Goal: Information Seeking & Learning: Find specific fact

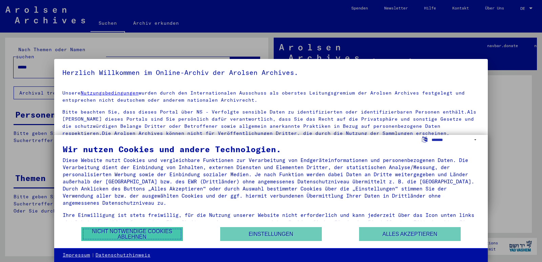
click at [170, 235] on button "Nicht notwendige Cookies ablehnen" at bounding box center [132, 234] width 102 height 14
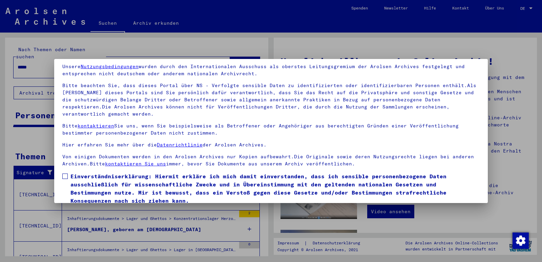
scroll to position [52, 0]
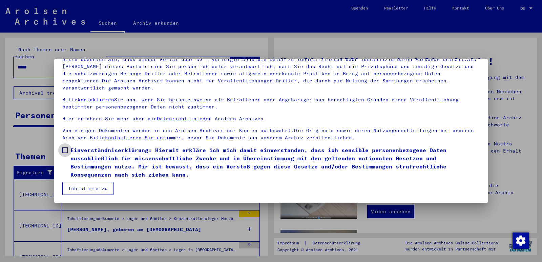
click at [64, 150] on span at bounding box center [64, 149] width 5 height 5
click at [74, 187] on button "Ich stimme zu" at bounding box center [87, 188] width 51 height 13
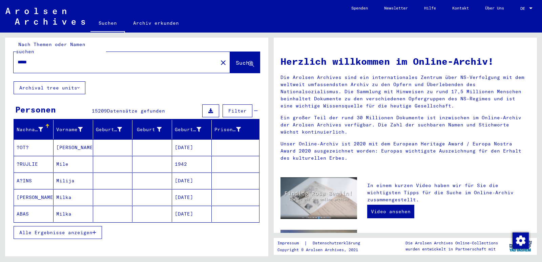
scroll to position [0, 0]
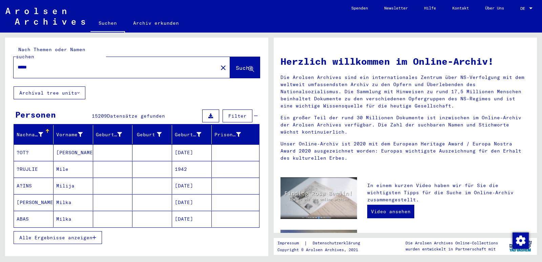
click at [44, 64] on input "*****" at bounding box center [114, 67] width 192 height 7
click at [236, 64] on span "Suche" at bounding box center [244, 67] width 17 height 7
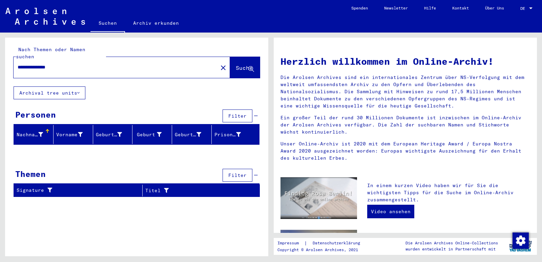
drag, startPoint x: 33, startPoint y: 59, endPoint x: 9, endPoint y: 58, distance: 23.7
click at [9, 58] on div "**********" at bounding box center [136, 62] width 263 height 49
click at [236, 64] on span "Suche" at bounding box center [244, 67] width 17 height 7
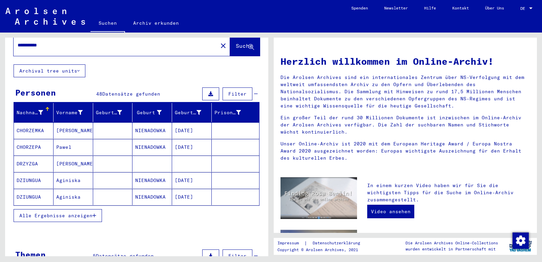
scroll to position [34, 0]
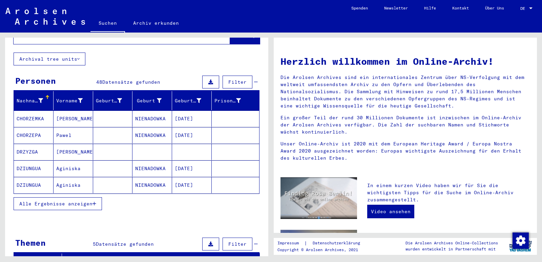
click at [72, 200] on span "Alle Ergebnisse anzeigen" at bounding box center [55, 203] width 73 height 6
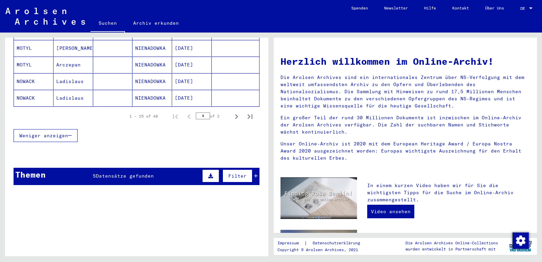
scroll to position [474, 0]
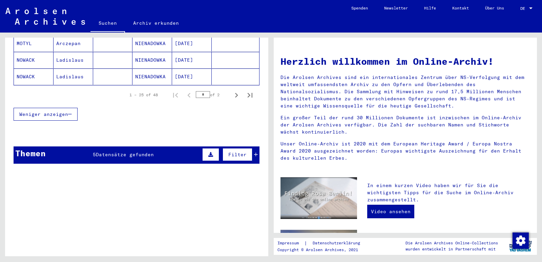
click at [129, 151] on span "Datensätze gefunden" at bounding box center [125, 154] width 58 height 6
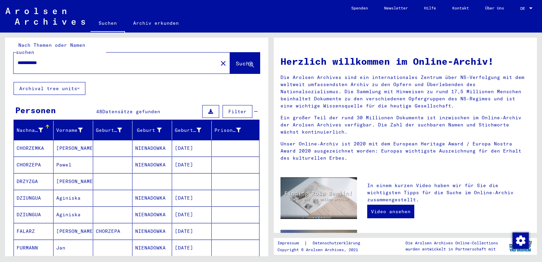
scroll to position [0, 0]
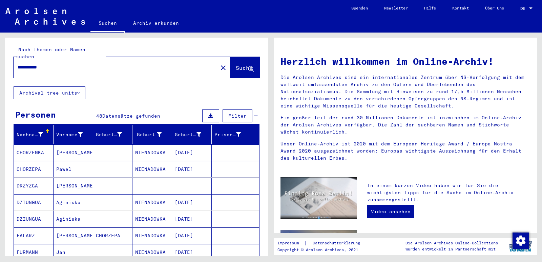
click at [57, 64] on input "**********" at bounding box center [114, 67] width 192 height 7
click at [236, 64] on span "Suche" at bounding box center [244, 67] width 17 height 7
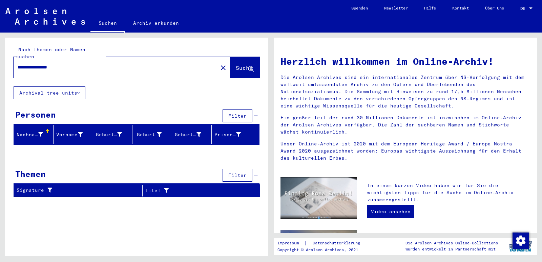
drag, startPoint x: 53, startPoint y: 60, endPoint x: 16, endPoint y: 52, distance: 37.8
click at [16, 52] on div "**********" at bounding box center [137, 62] width 246 height 32
click at [236, 64] on span "Suche" at bounding box center [244, 67] width 17 height 7
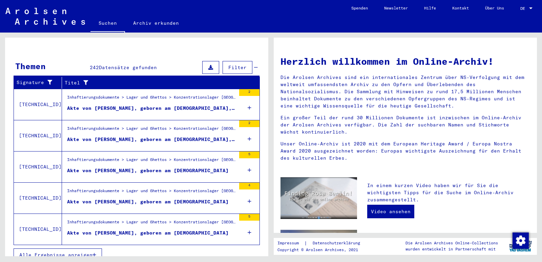
scroll to position [212, 0]
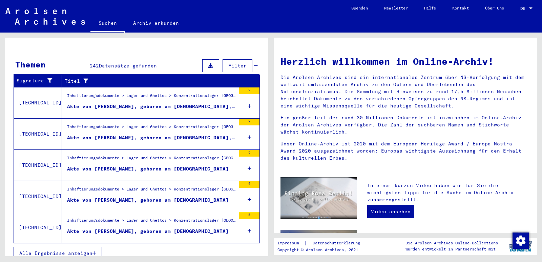
click at [100, 227] on div "Akte von [PERSON_NAME], geboren am [DEMOGRAPHIC_DATA]" at bounding box center [147, 230] width 161 height 7
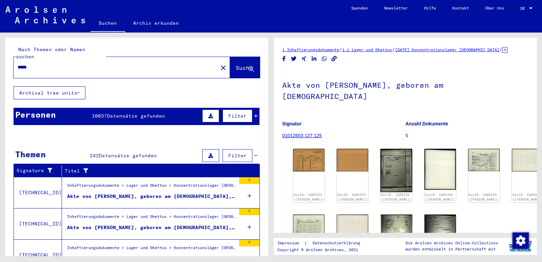
click at [41, 64] on input "*****" at bounding box center [116, 67] width 196 height 7
type input "**********"
click at [236, 64] on span "Suche" at bounding box center [244, 67] width 17 height 7
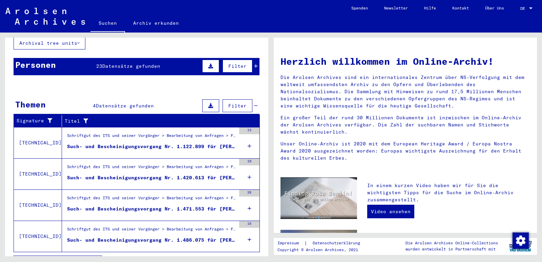
scroll to position [59, 0]
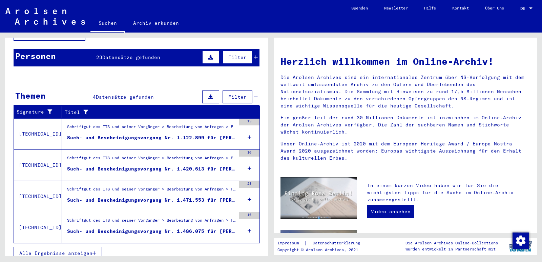
click at [177, 196] on div "Such- und Bescheinigungsvorgang Nr. 1.471.553 für [PERSON_NAME] geboren [DEMOGR…" at bounding box center [151, 199] width 169 height 7
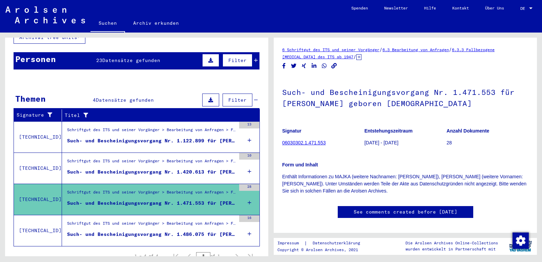
scroll to position [44, 0]
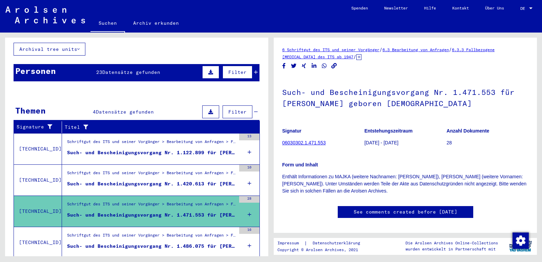
click at [182, 149] on div "Such- und Bescheinigungsvorgang Nr. 1.122.899 für [PERSON_NAME] geboren [DEMOGR…" at bounding box center [151, 152] width 169 height 7
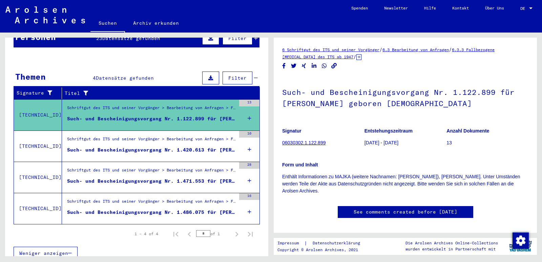
click at [292, 142] on link "06030302.1.122.899" at bounding box center [303, 142] width 43 height 5
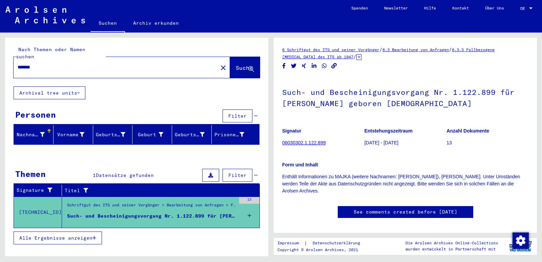
drag, startPoint x: 47, startPoint y: 62, endPoint x: 15, endPoint y: 58, distance: 32.5
click at [15, 60] on div "*******" at bounding box center [114, 67] width 200 height 15
type input "*********"
click at [236, 64] on span "Suche" at bounding box center [244, 67] width 17 height 7
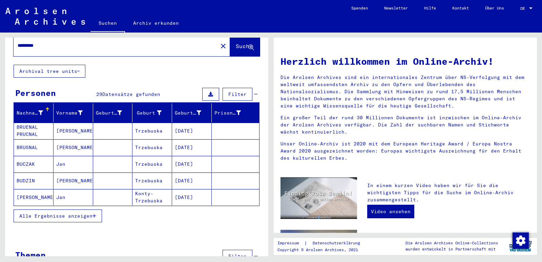
scroll to position [37, 0]
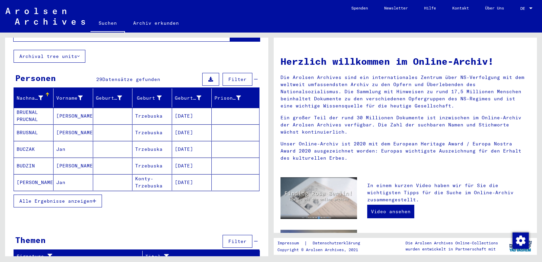
click at [69, 198] on span "Alle Ergebnisse anzeigen" at bounding box center [55, 201] width 73 height 6
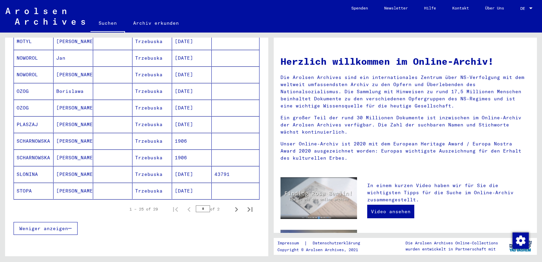
scroll to position [348, 0]
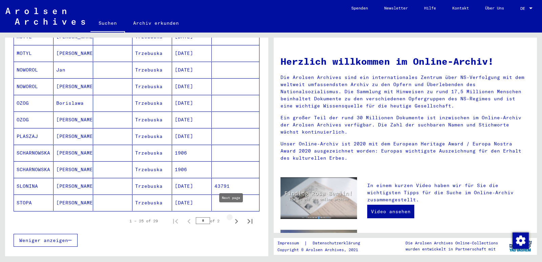
click at [232, 216] on icon "Next page" at bounding box center [236, 220] width 9 height 9
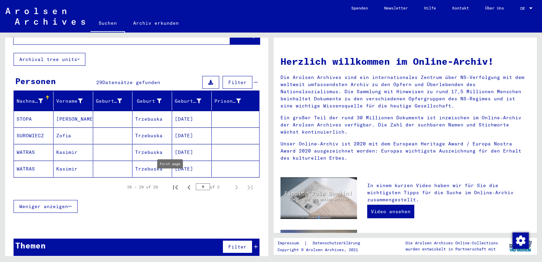
click at [173, 185] on icon "First page" at bounding box center [175, 187] width 5 height 5
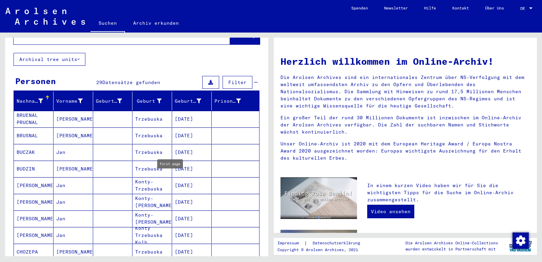
type input "*"
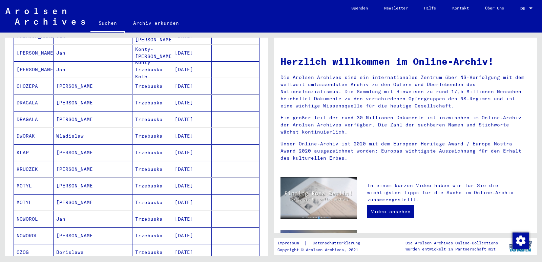
scroll to position [203, 0]
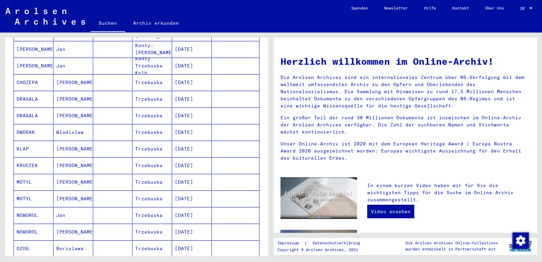
click at [22, 141] on mat-cell "KLAP" at bounding box center [34, 148] width 40 height 16
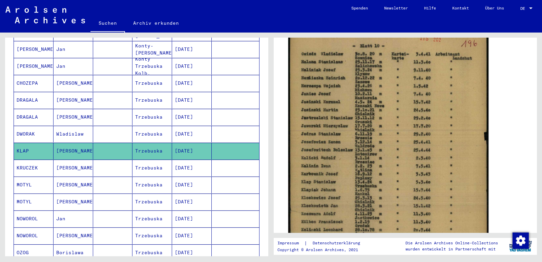
scroll to position [135, 0]
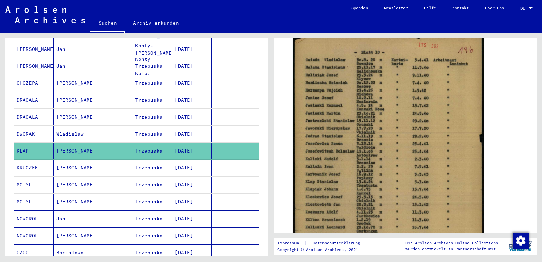
click at [24, 178] on mat-cell "MOTYL" at bounding box center [34, 184] width 40 height 17
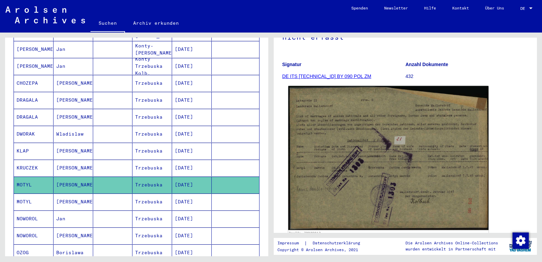
scroll to position [102, 0]
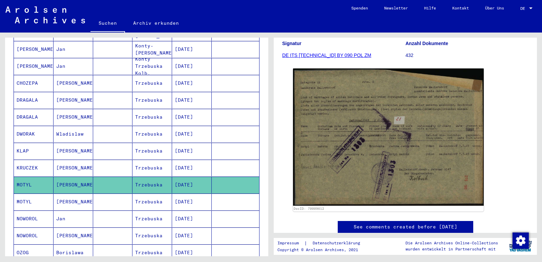
click at [31, 212] on mat-cell "NOWOROL" at bounding box center [34, 218] width 40 height 17
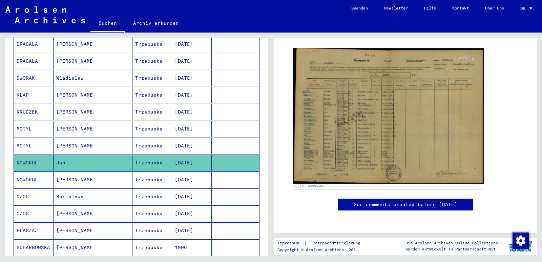
scroll to position [272, 0]
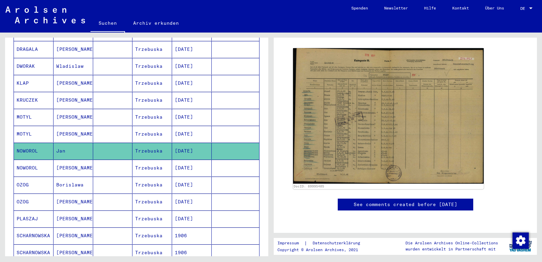
click at [21, 176] on mat-cell "OZOG" at bounding box center [34, 184] width 40 height 17
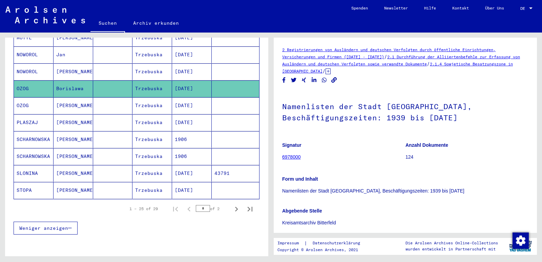
scroll to position [356, 0]
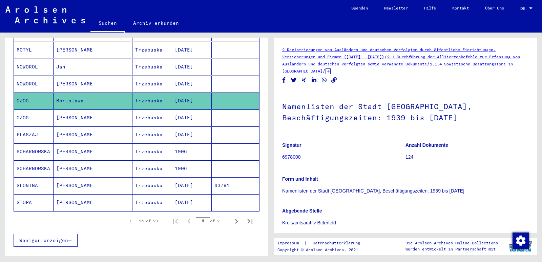
click at [21, 110] on mat-cell "OZOG" at bounding box center [34, 117] width 40 height 17
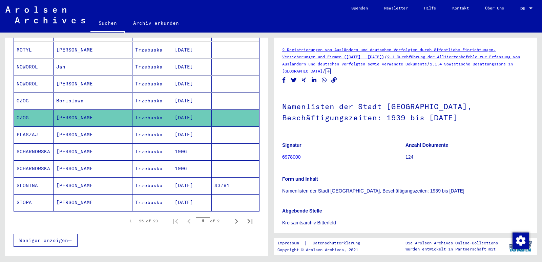
click at [29, 126] on mat-cell "PLASZAJ" at bounding box center [34, 134] width 40 height 17
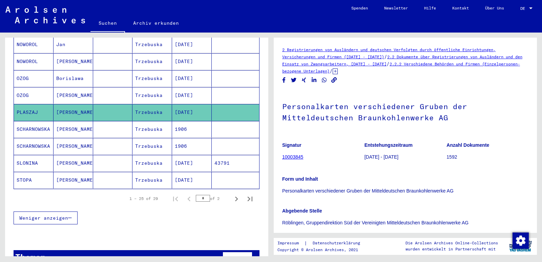
scroll to position [390, 0]
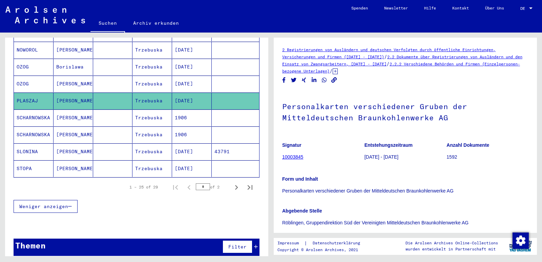
click at [26, 143] on mat-cell "SLONINA" at bounding box center [34, 151] width 40 height 17
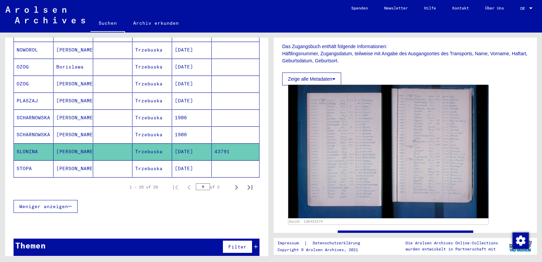
scroll to position [102, 0]
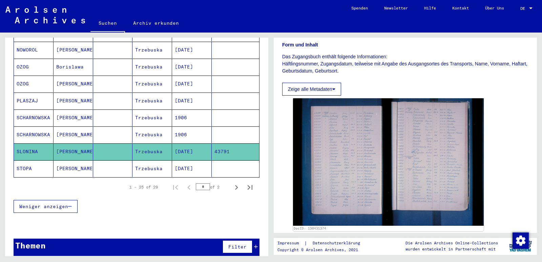
click at [25, 160] on mat-cell "STOPA" at bounding box center [34, 168] width 40 height 17
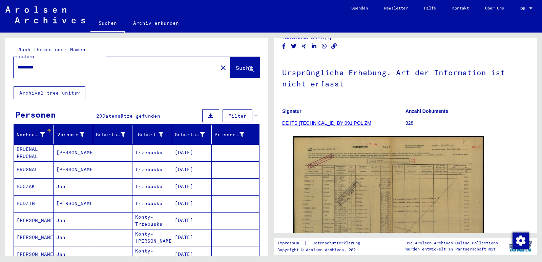
drag, startPoint x: 48, startPoint y: 59, endPoint x: 18, endPoint y: 61, distance: 29.9
click at [18, 64] on input "*********" at bounding box center [116, 67] width 196 height 7
click at [49, 64] on input "*********" at bounding box center [116, 67] width 196 height 7
type input "**********"
click at [236, 64] on span "Suche" at bounding box center [244, 67] width 17 height 7
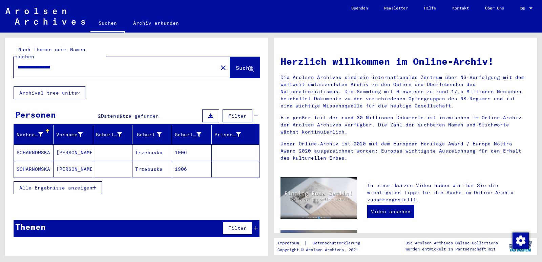
click at [33, 145] on mat-cell "SCHARNOWSKA" at bounding box center [34, 152] width 40 height 16
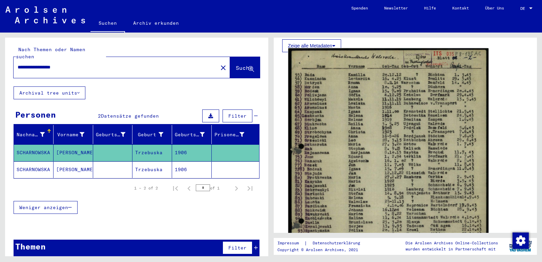
scroll to position [135, 0]
